Goal: Navigation & Orientation: Go to known website

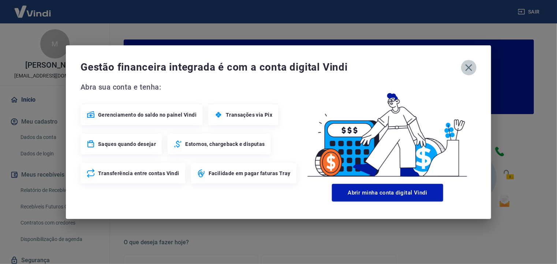
click at [471, 66] on icon "button" at bounding box center [469, 68] width 12 height 12
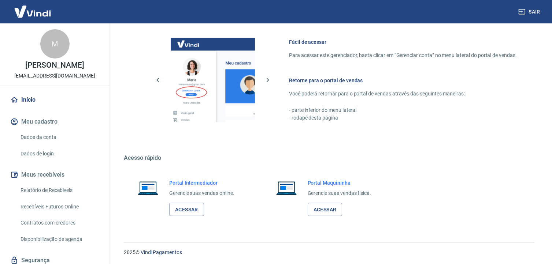
scroll to position [389, 0]
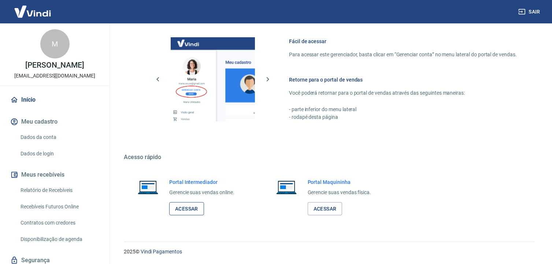
click at [181, 210] on link "Acessar" at bounding box center [186, 209] width 35 height 14
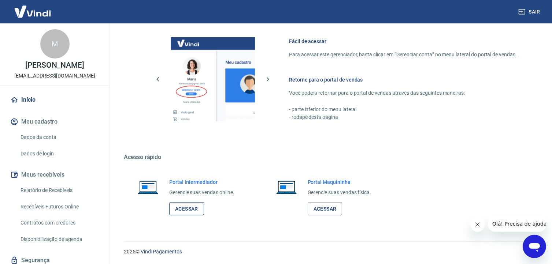
scroll to position [0, 0]
